Goal: Check status: Check status

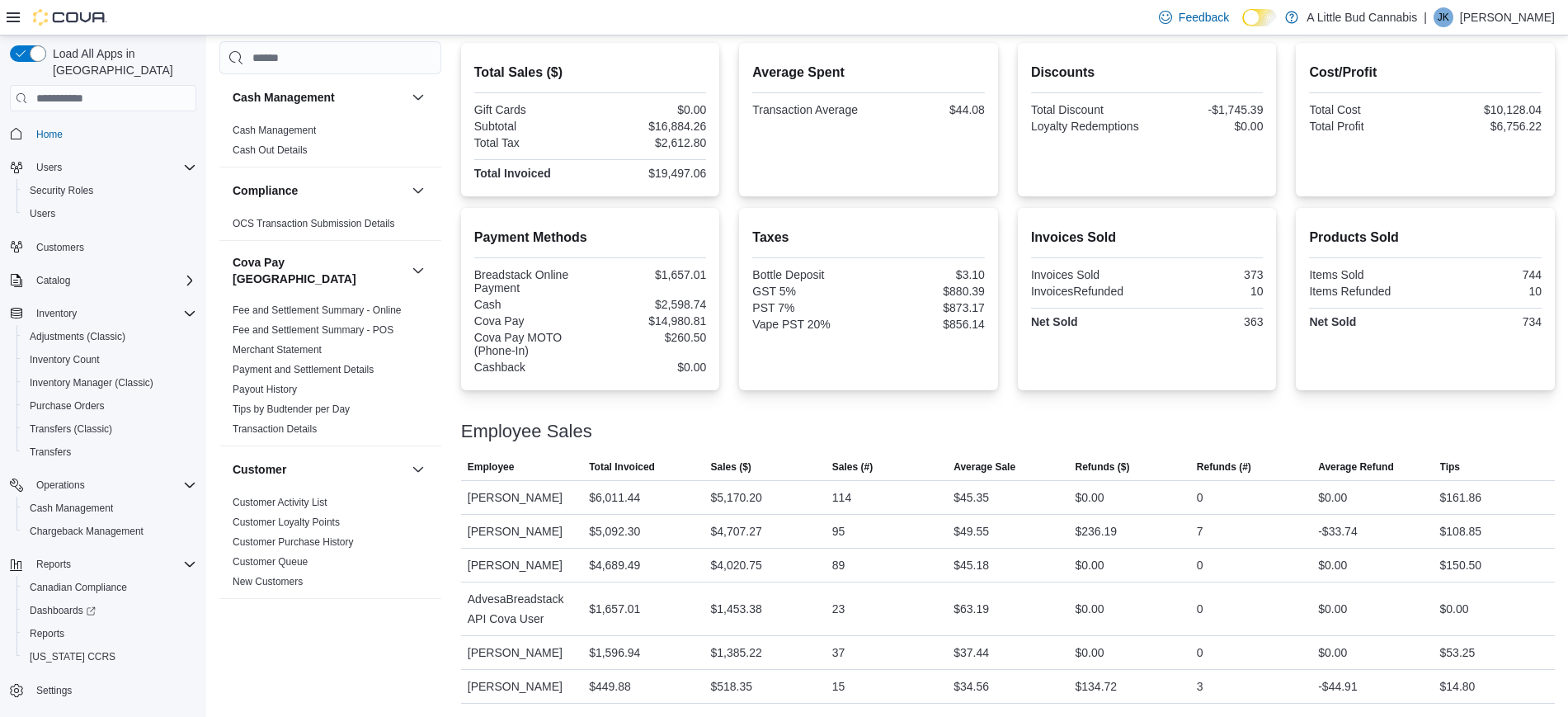
scroll to position [928, 0]
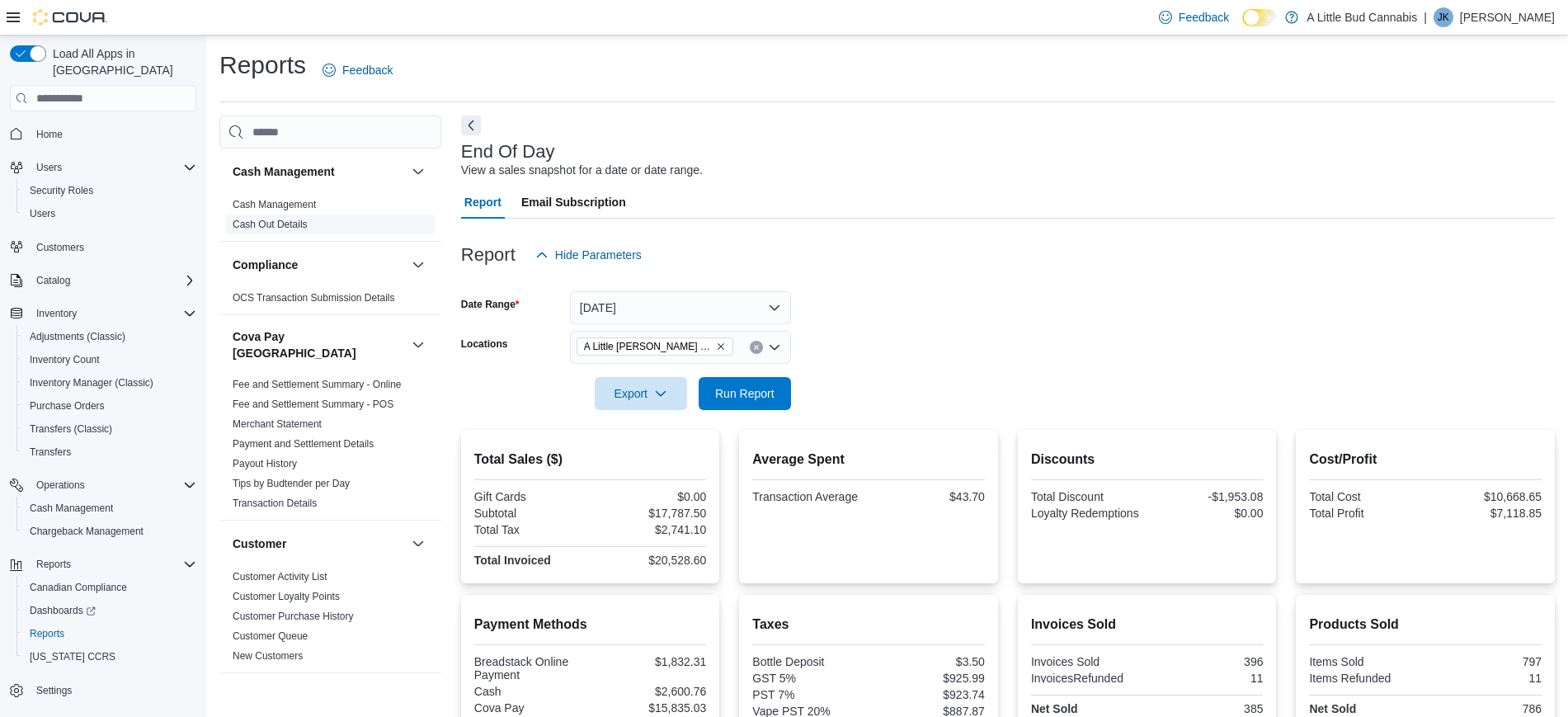
click at [287, 223] on link "Cash Out Details" at bounding box center [270, 225] width 75 height 12
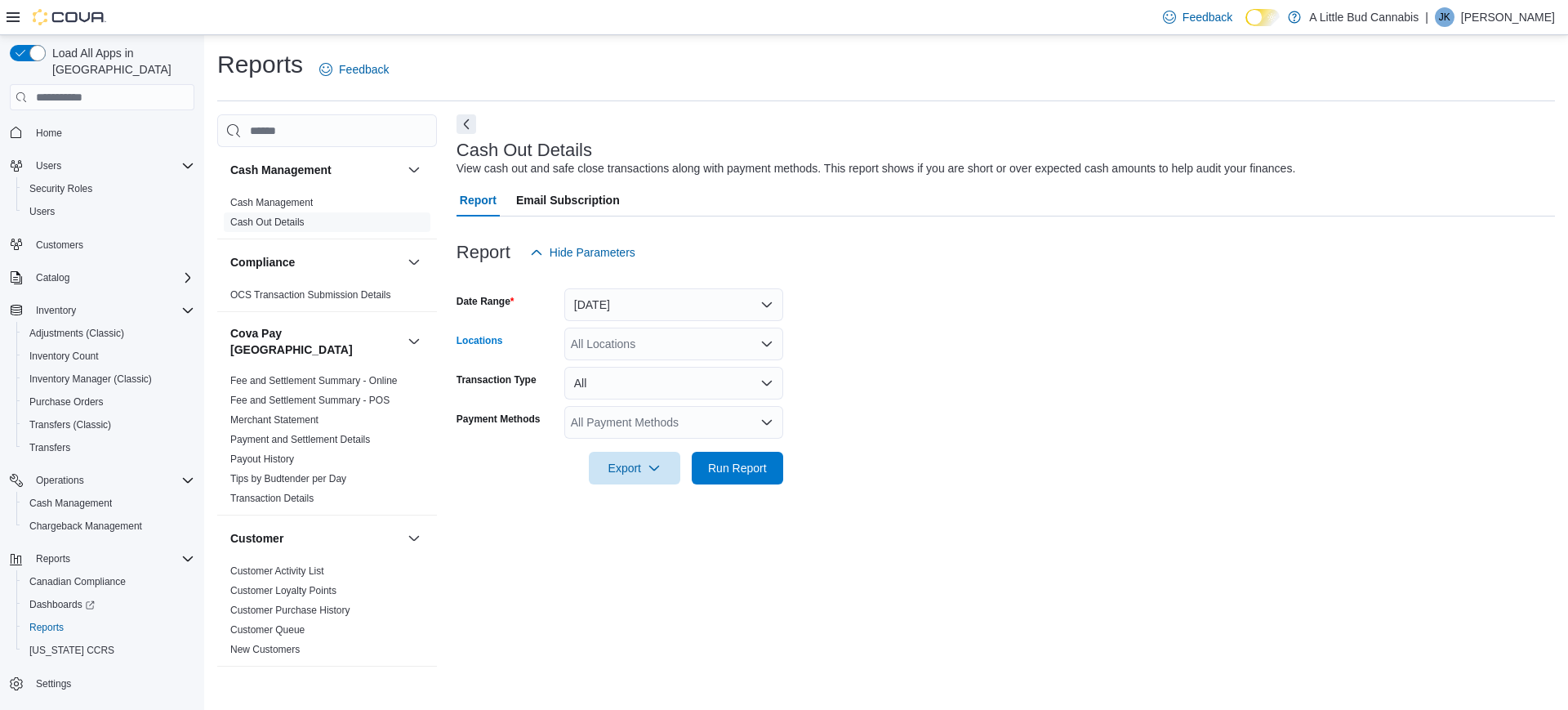
click at [649, 347] on div "All Locations" at bounding box center [674, 343] width 219 height 32
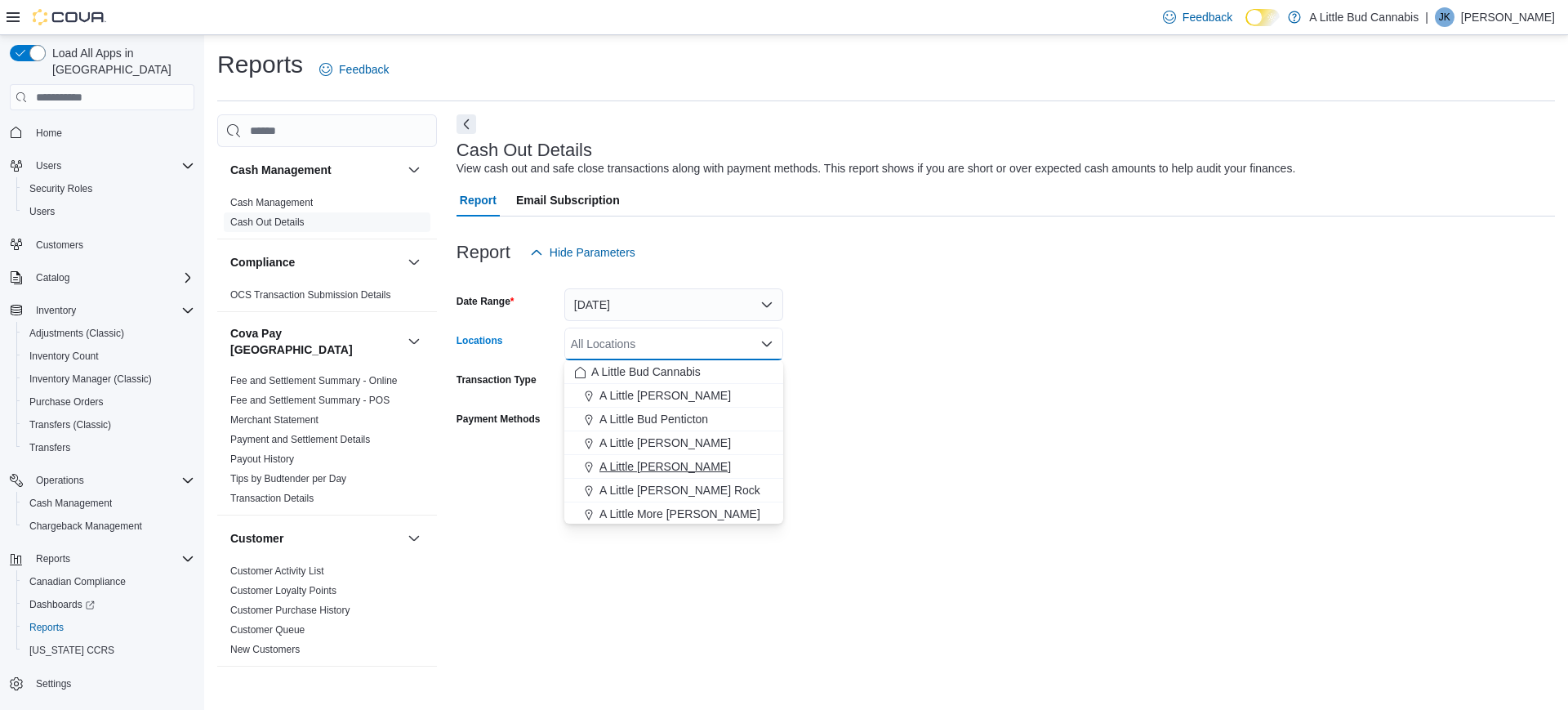
click at [696, 462] on span "A Little Bud Whistler" at bounding box center [665, 466] width 131 height 17
click at [694, 340] on icon "Remove A Little Bud Whistler from selection in this group" at bounding box center [699, 343] width 10 height 10
click at [673, 495] on span "A Little [PERSON_NAME] Rock" at bounding box center [680, 490] width 161 height 17
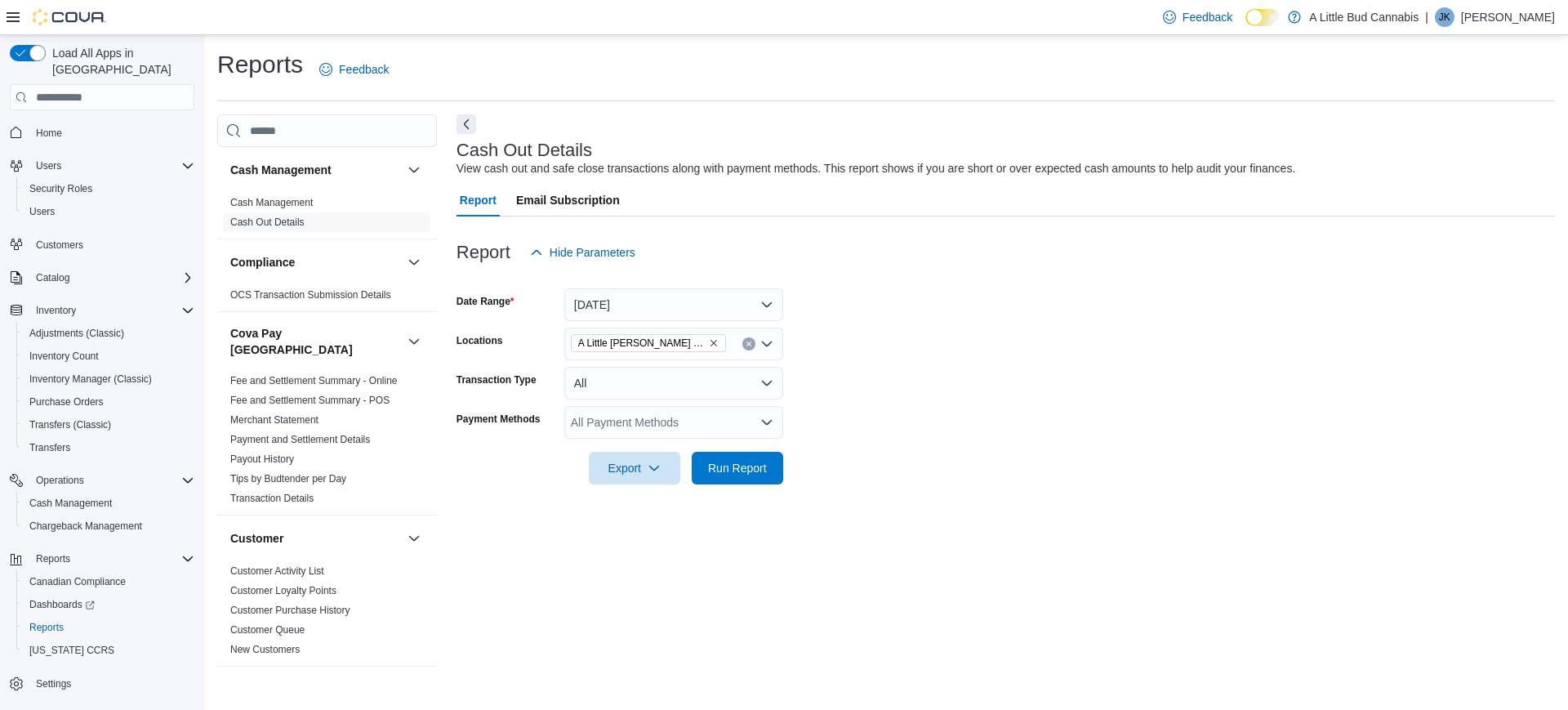
click at [823, 428] on form "Date Range Today Locations A Little Bud White Rock Transaction Type All Payment…" at bounding box center [1006, 377] width 1098 height 216
click at [729, 464] on span "Run Report" at bounding box center [737, 467] width 59 height 17
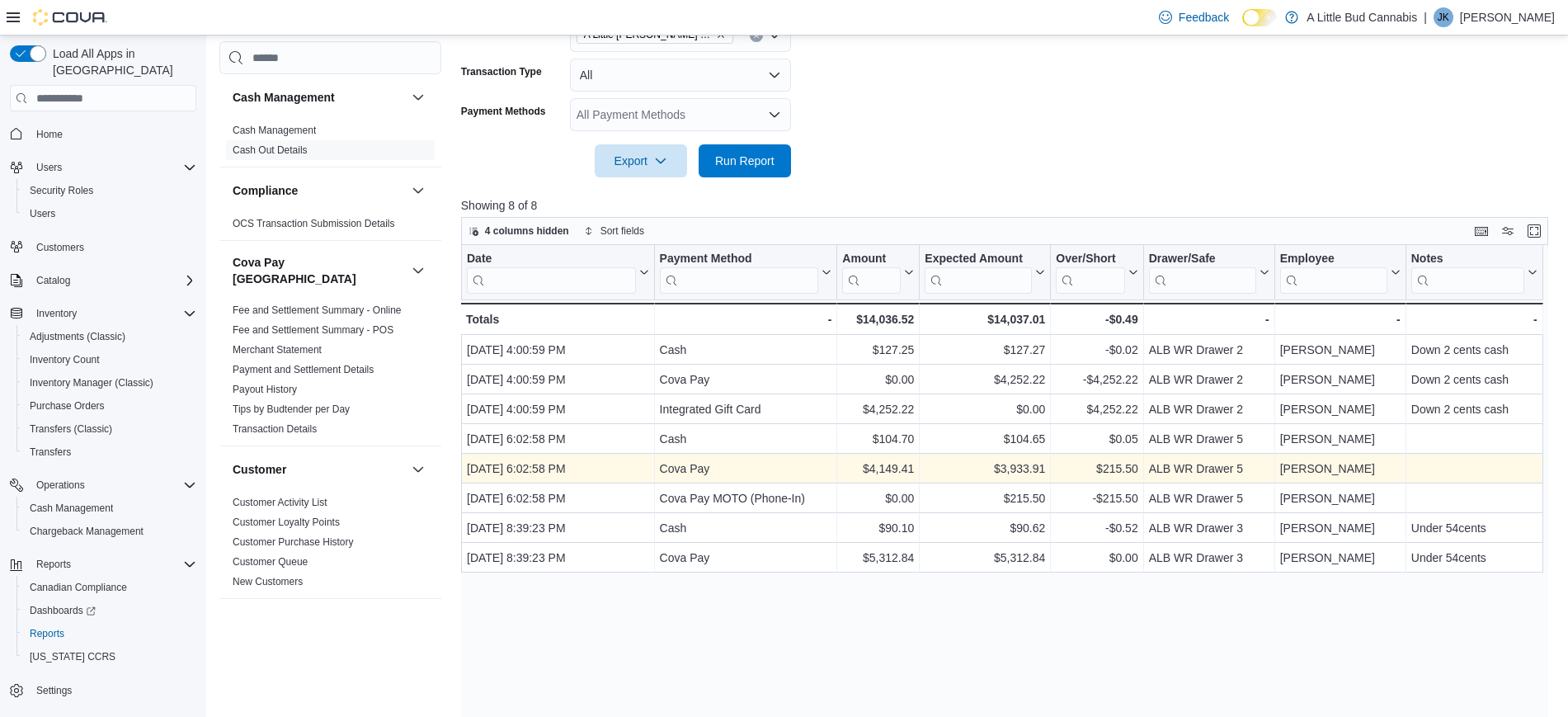
scroll to position [399, 0]
